Goal: Task Accomplishment & Management: Manage account settings

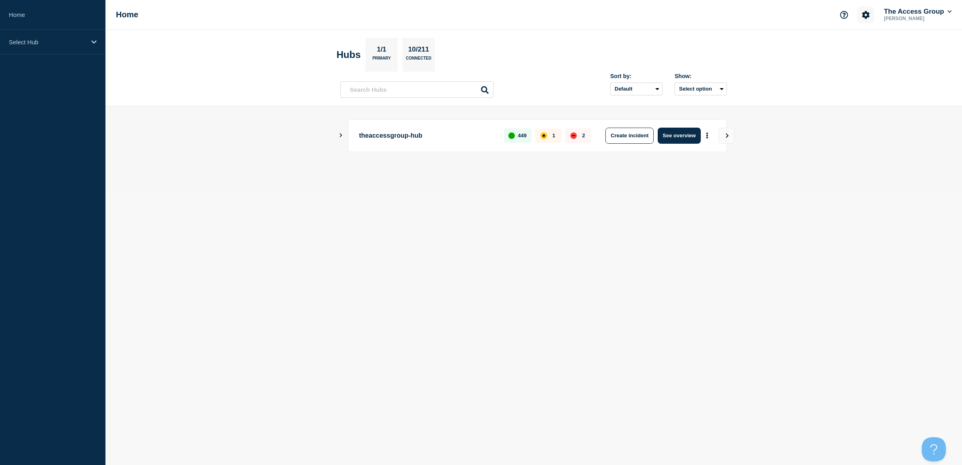
click at [864, 15] on icon "Account settings" at bounding box center [866, 15] width 8 height 8
click at [925, 12] on button "The Access Group" at bounding box center [917, 12] width 71 height 8
click at [915, 75] on link "User settings" at bounding box center [909, 75] width 35 height 7
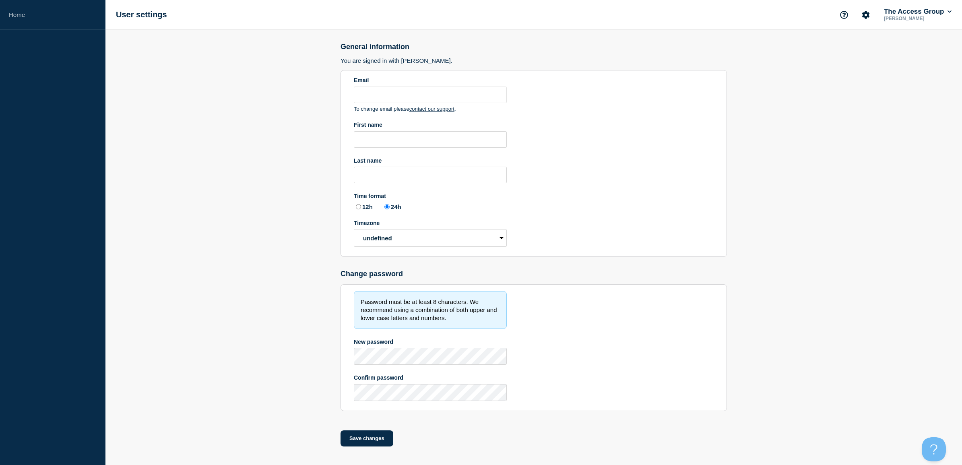
type input "[PERSON_NAME][EMAIL_ADDRESS][PERSON_NAME][DOMAIN_NAME]"
type input "[PERSON_NAME]"
radio input "true"
select select "hub"
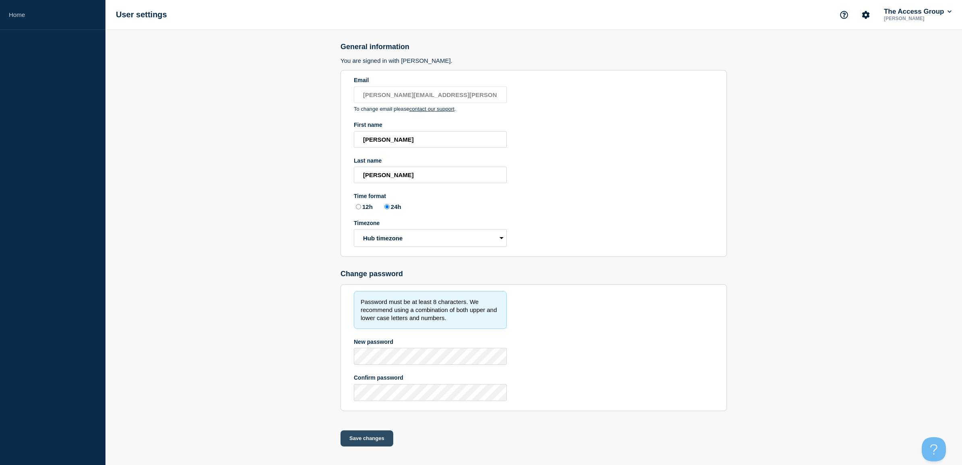
click at [355, 440] on button "Save changes" at bounding box center [367, 438] width 53 height 16
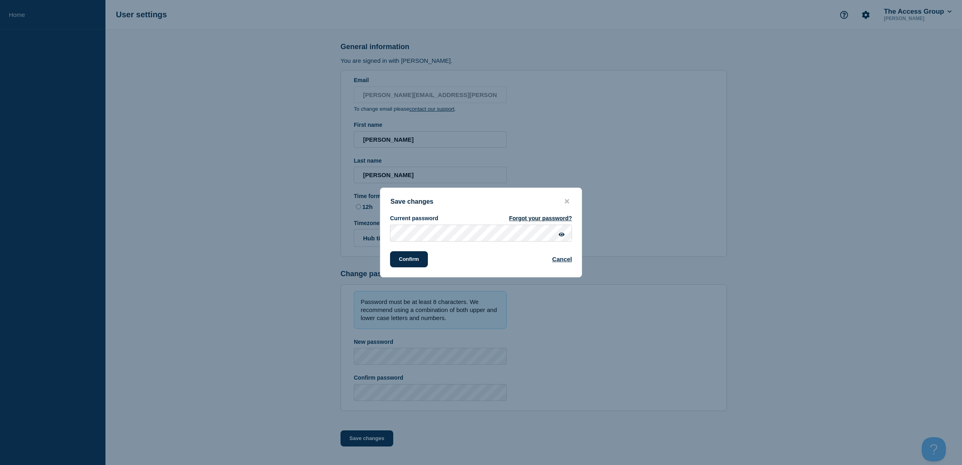
drag, startPoint x: 406, startPoint y: 264, endPoint x: 616, endPoint y: 214, distance: 216.4
click at [406, 264] on button "Confirm" at bounding box center [409, 259] width 38 height 16
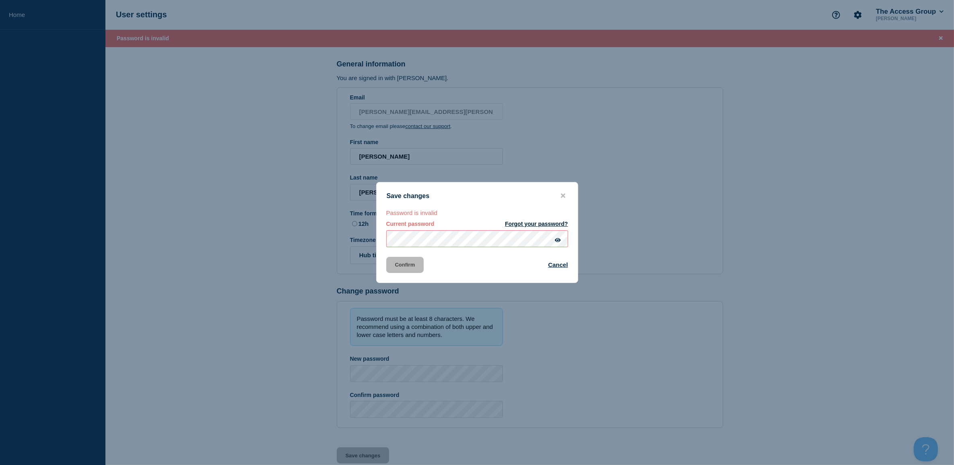
click at [545, 223] on link "Forgot your password?" at bounding box center [536, 224] width 63 height 6
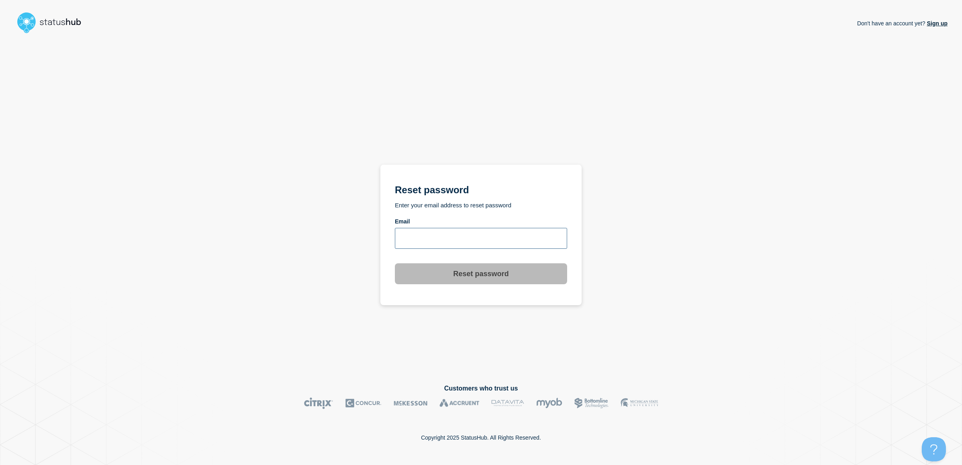
click at [498, 238] on input "email input" at bounding box center [481, 238] width 172 height 21
type input "[PERSON_NAME][EMAIL_ADDRESS][PERSON_NAME][DOMAIN_NAME]"
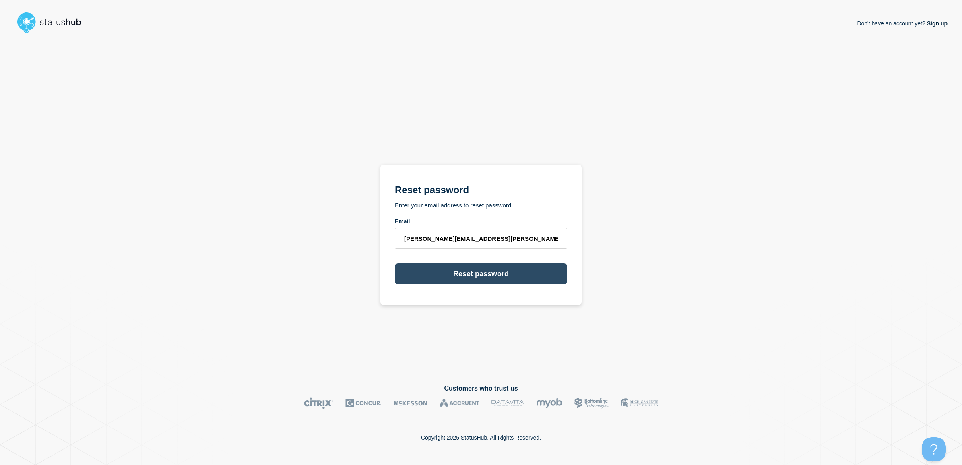
click at [491, 273] on button "Reset password" at bounding box center [481, 273] width 172 height 21
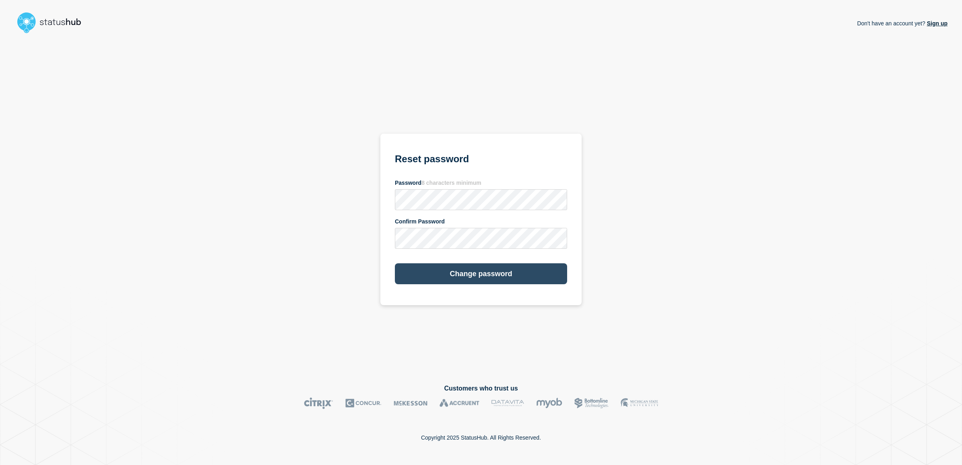
click at [412, 282] on button "Change password" at bounding box center [481, 273] width 172 height 21
